Goal: Find specific page/section: Find specific page/section

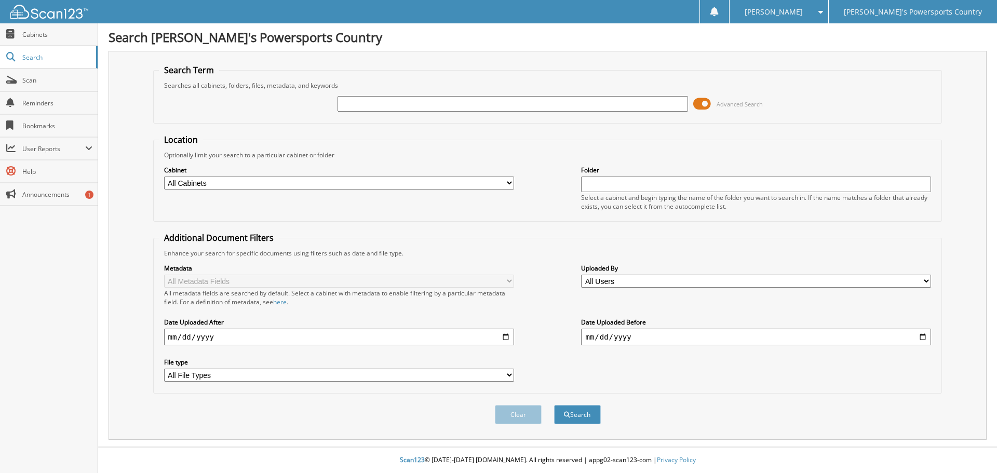
click at [431, 109] on input "text" at bounding box center [513, 104] width 350 height 16
type input "18735"
click at [554, 405] on button "Search" at bounding box center [577, 414] width 47 height 19
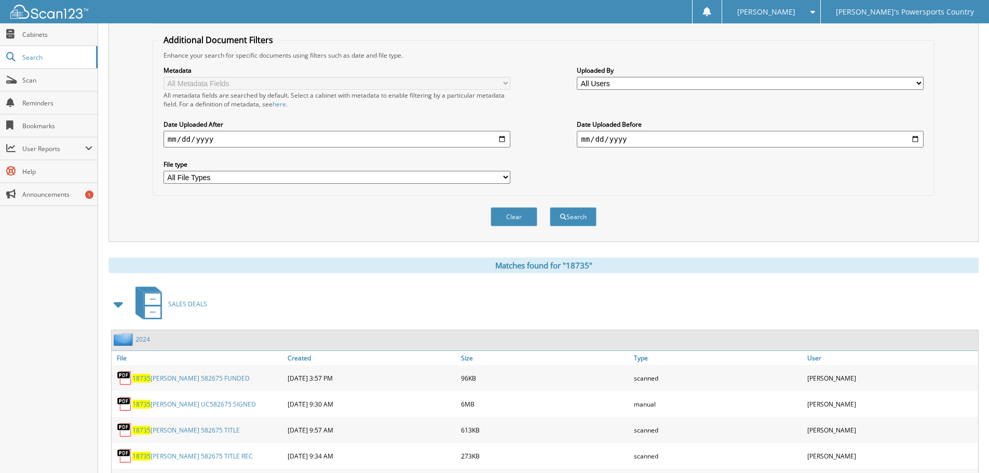
scroll to position [252, 0]
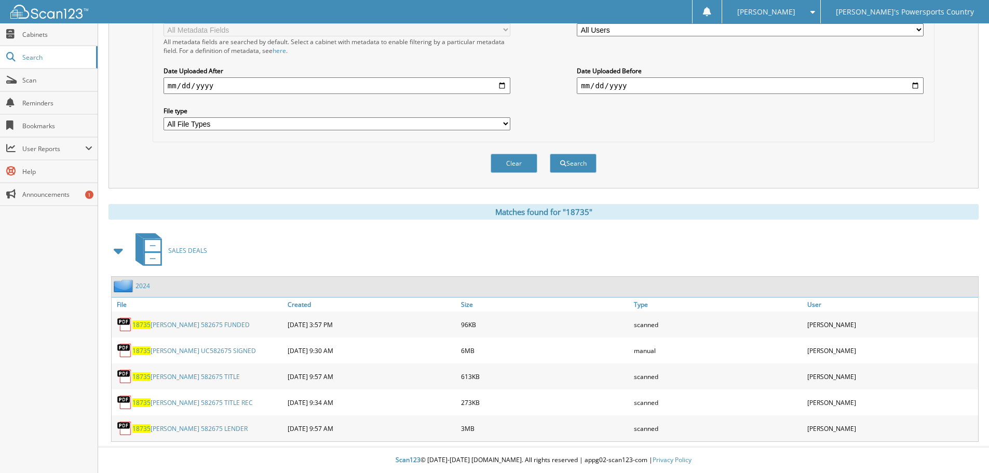
click at [194, 352] on link "18735 BRUMFIELD UC582675 SIGNED" at bounding box center [194, 350] width 124 height 9
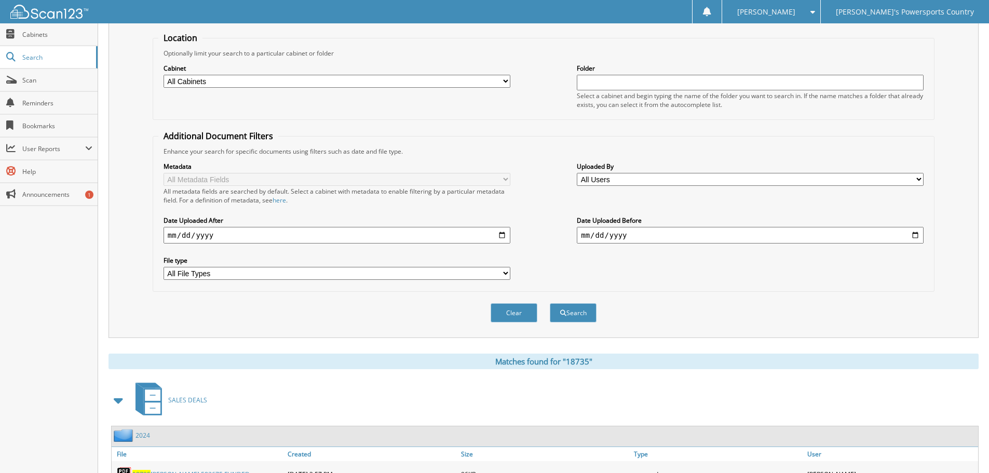
scroll to position [0, 0]
